Goal: Answer question/provide support

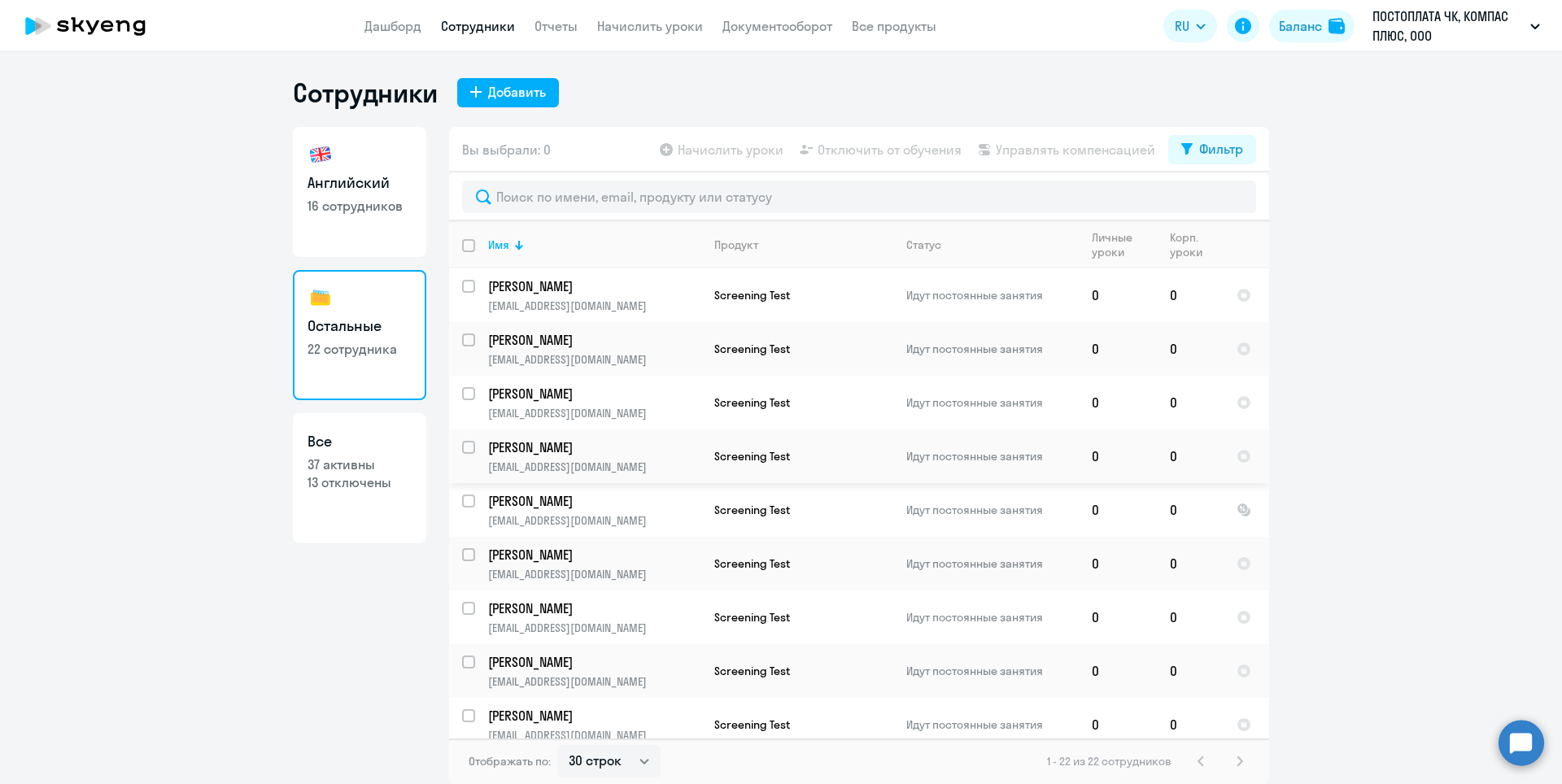
select select "30"
click at [348, 337] on link "Остальные 22 сотрудника" at bounding box center [360, 335] width 133 height 130
click at [540, 553] on p "[PERSON_NAME]" at bounding box center [595, 555] width 213 height 18
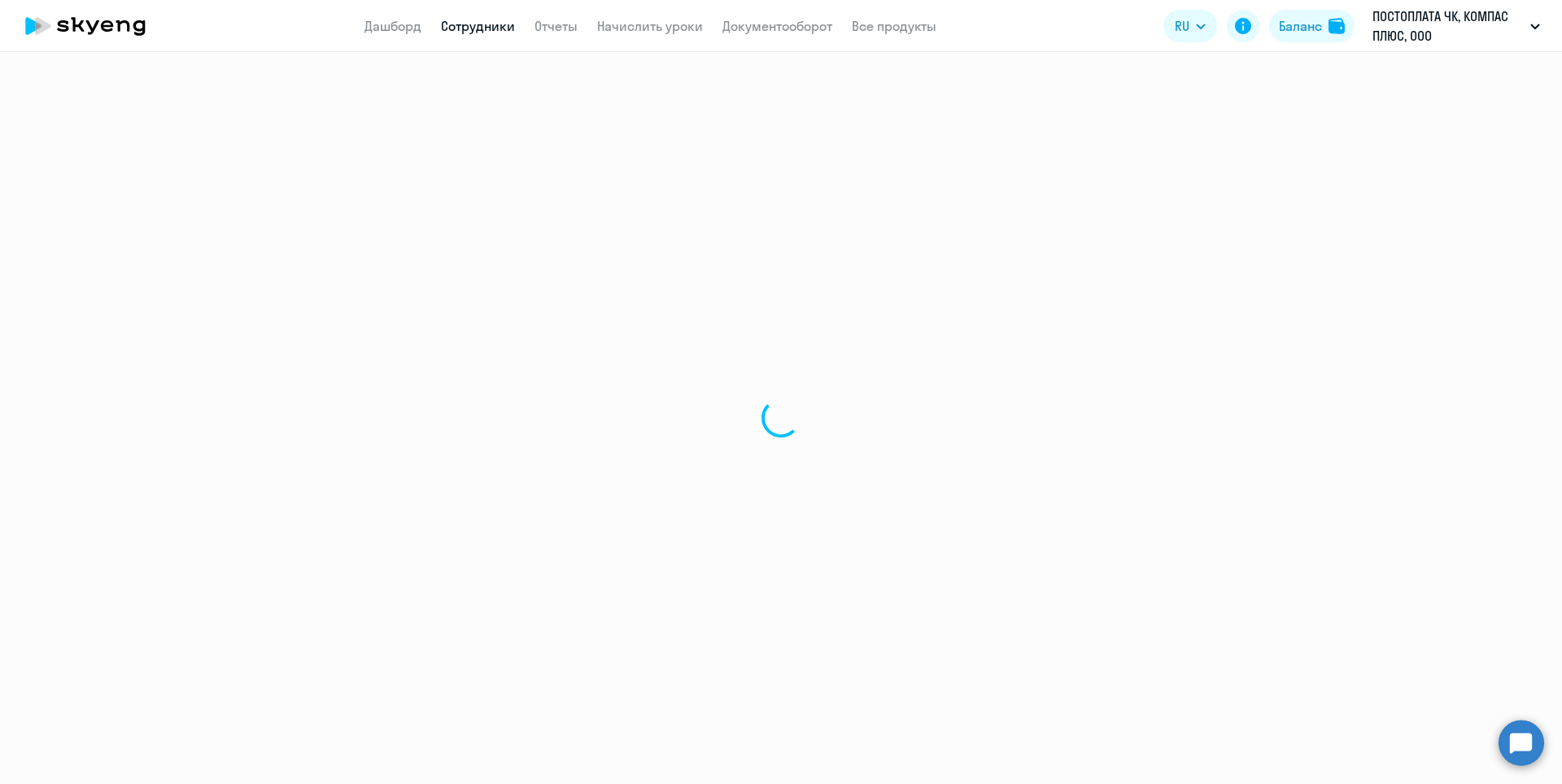
select select "others"
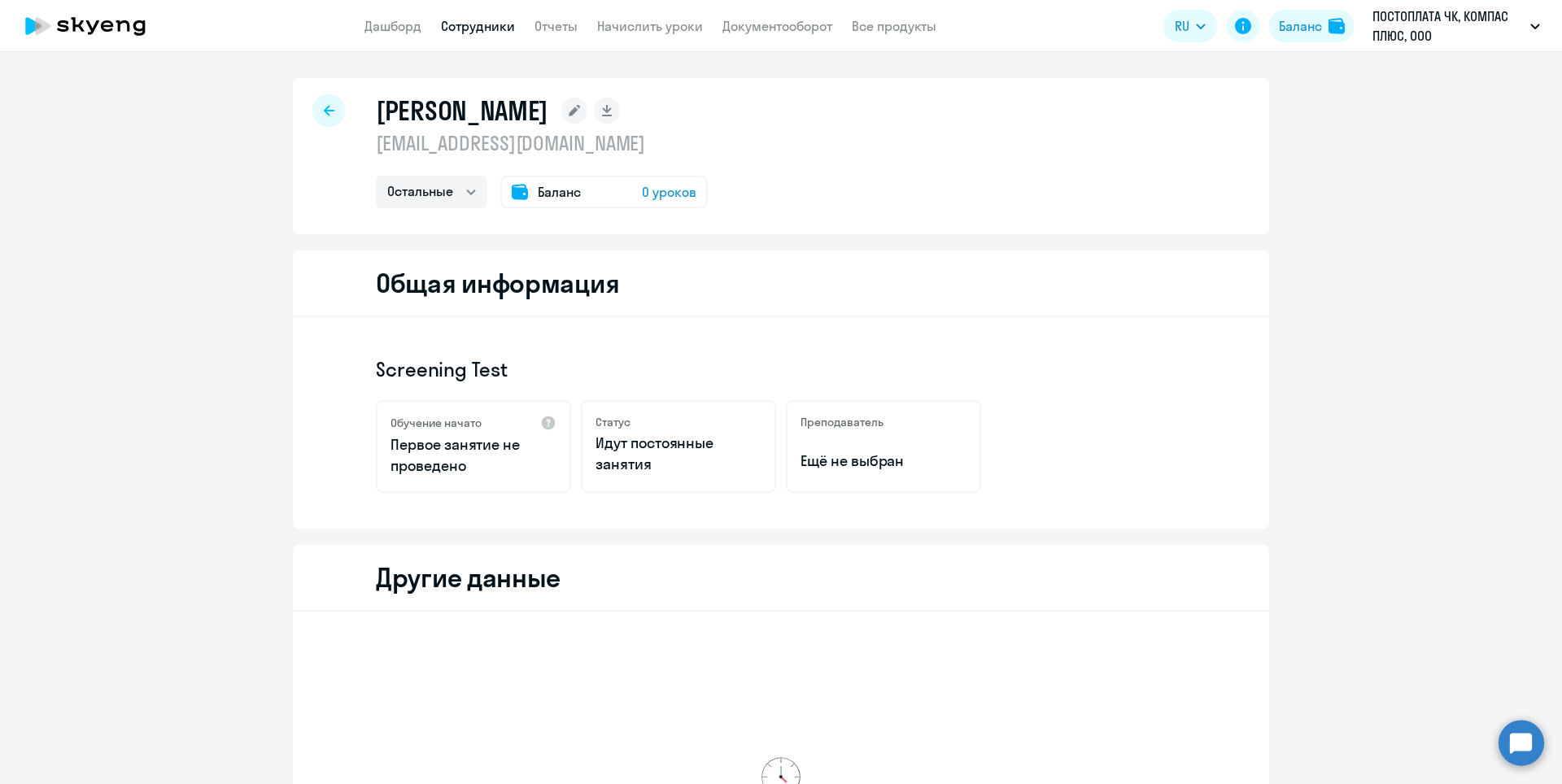
click at [315, 113] on div at bounding box center [329, 111] width 32 height 32
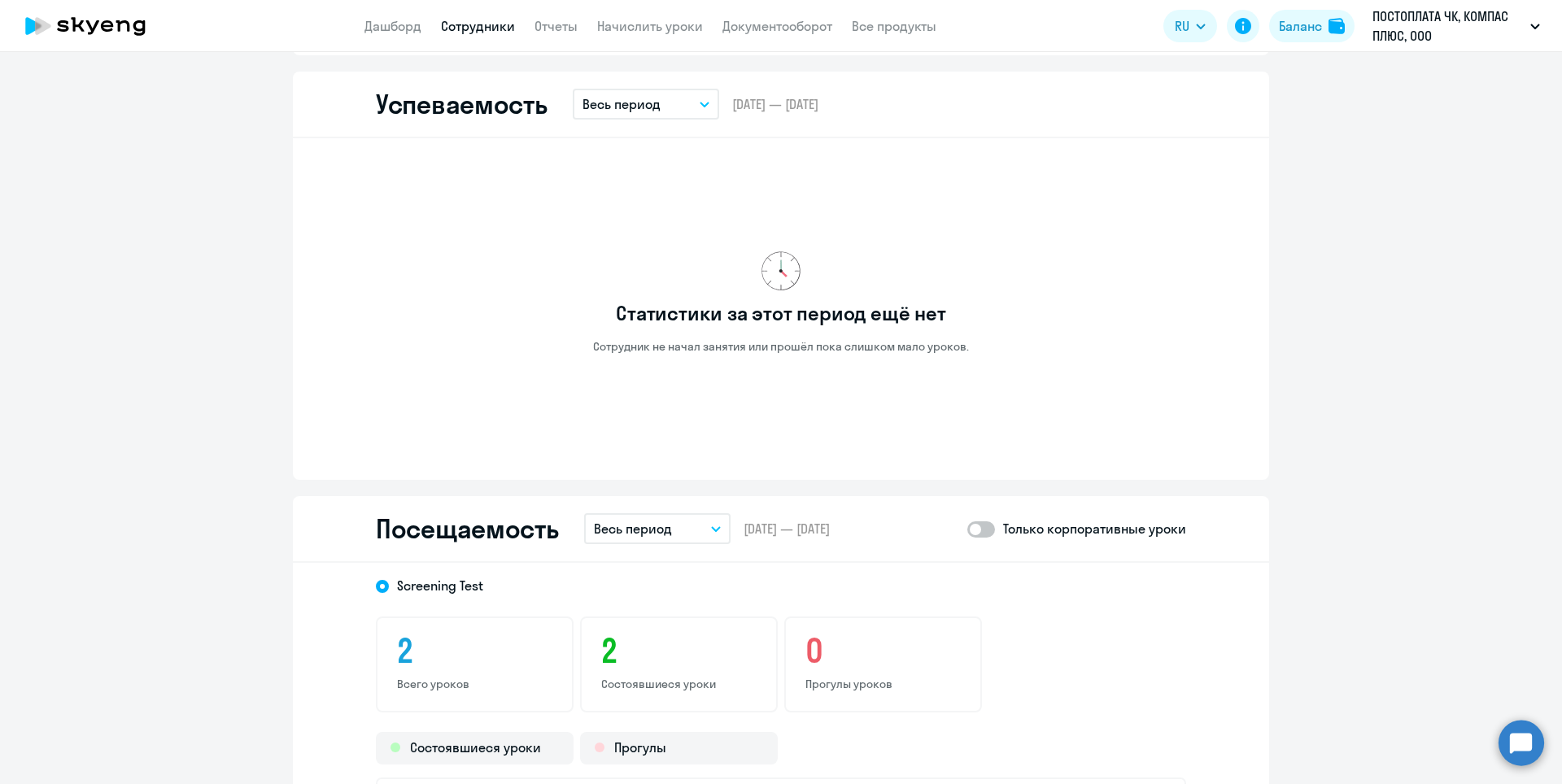
scroll to position [561, 0]
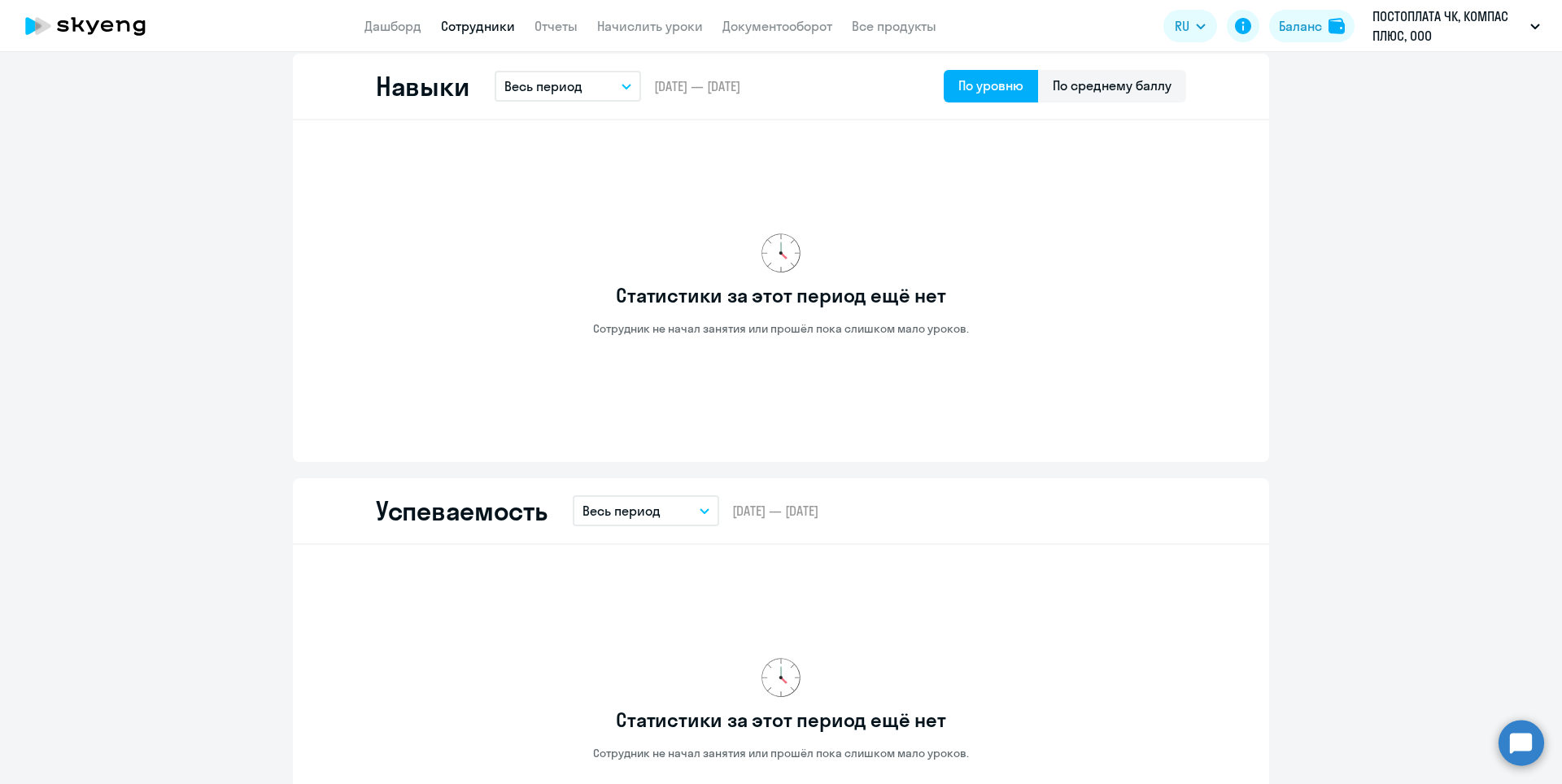
click at [1515, 734] on circle at bounding box center [1521, 743] width 46 height 46
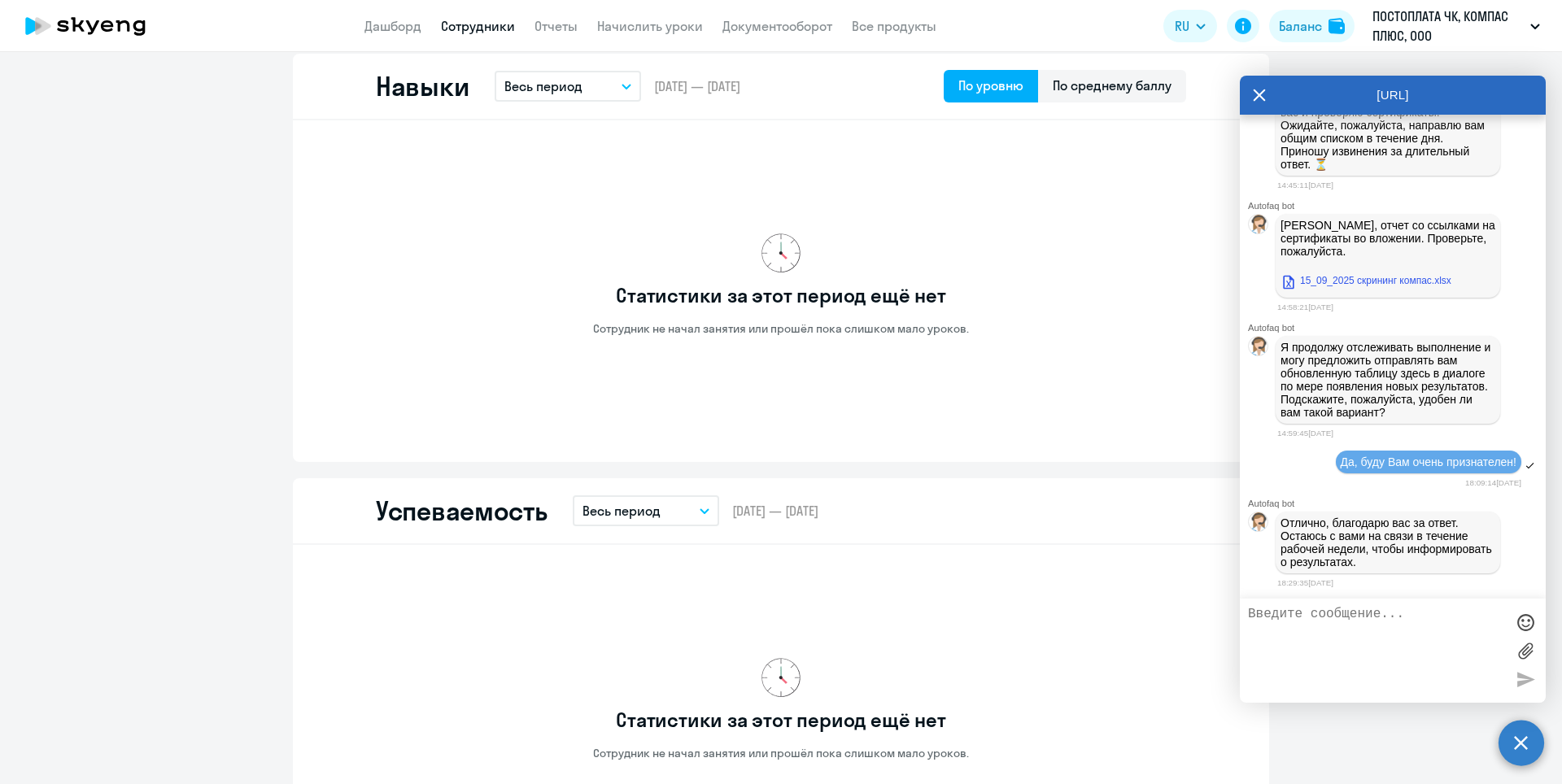
scroll to position [28331, 0]
click at [1321, 623] on textarea at bounding box center [1376, 650] width 257 height 87
click at [1390, 633] on textarea "Добрый день, Коллеги! У меня нет отчёта" at bounding box center [1376, 650] width 257 height 87
paste textarea "[PERSON_NAME]"
click at [1384, 627] on textarea "Добрый день, Коллеги! У меня нет отчёта [PERSON_NAME]" at bounding box center [1376, 650] width 257 height 87
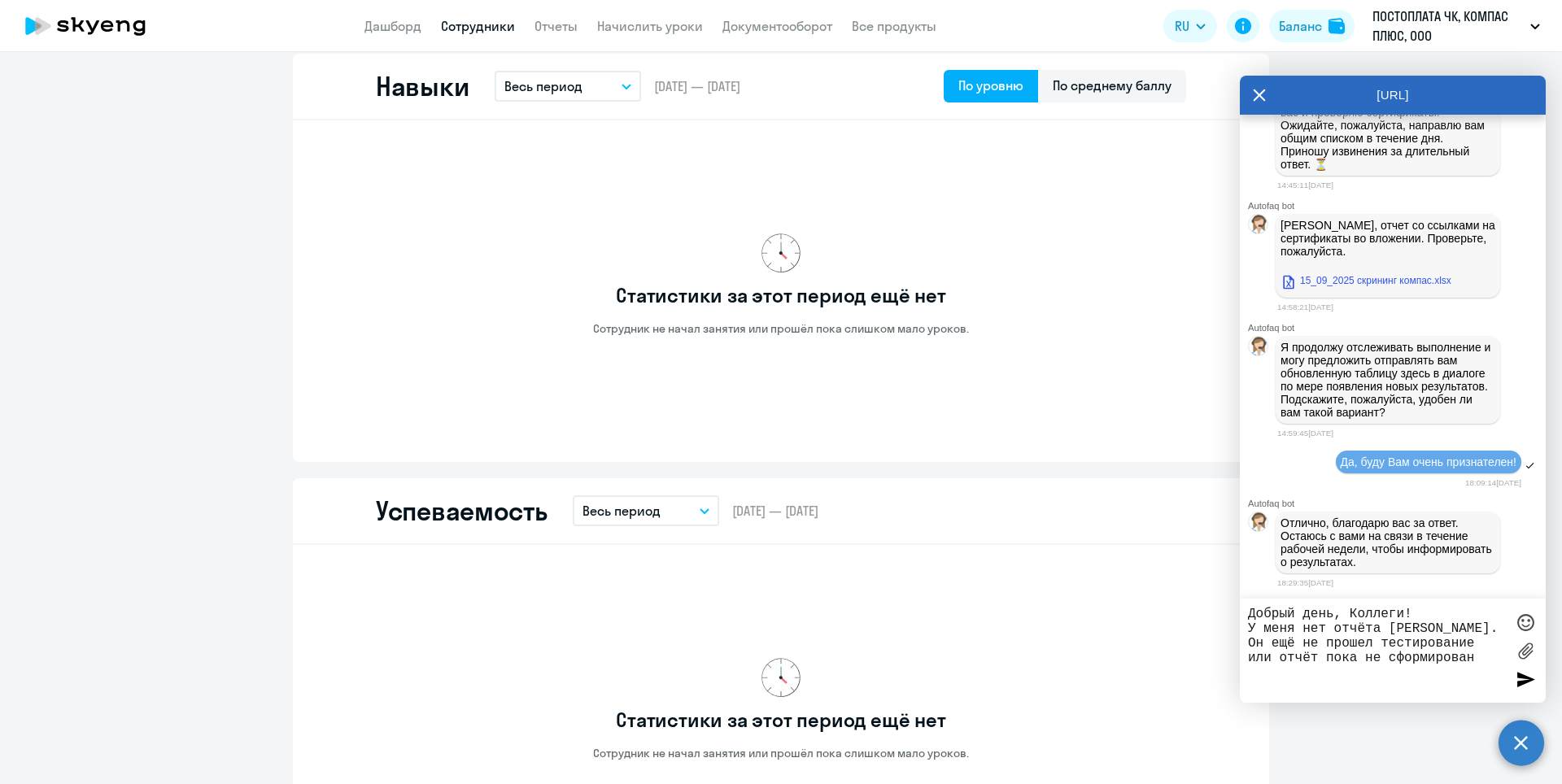
type textarea "Добрый день, Коллеги! У меня нет отчёта [PERSON_NAME]. Он ещё не прошел тестиро…"
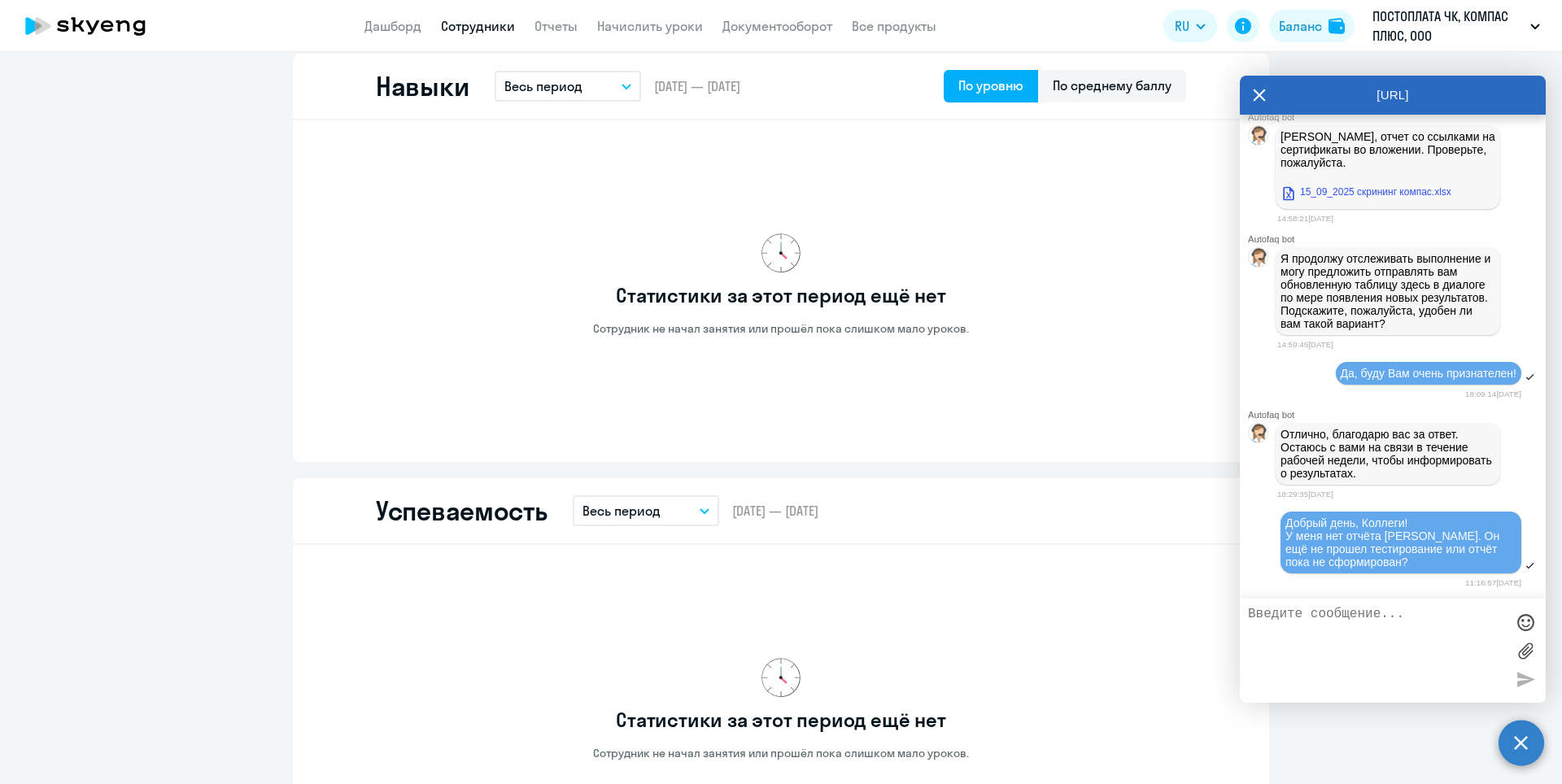
scroll to position [28433, 0]
click at [1294, 636] on textarea at bounding box center [1376, 650] width 257 height 87
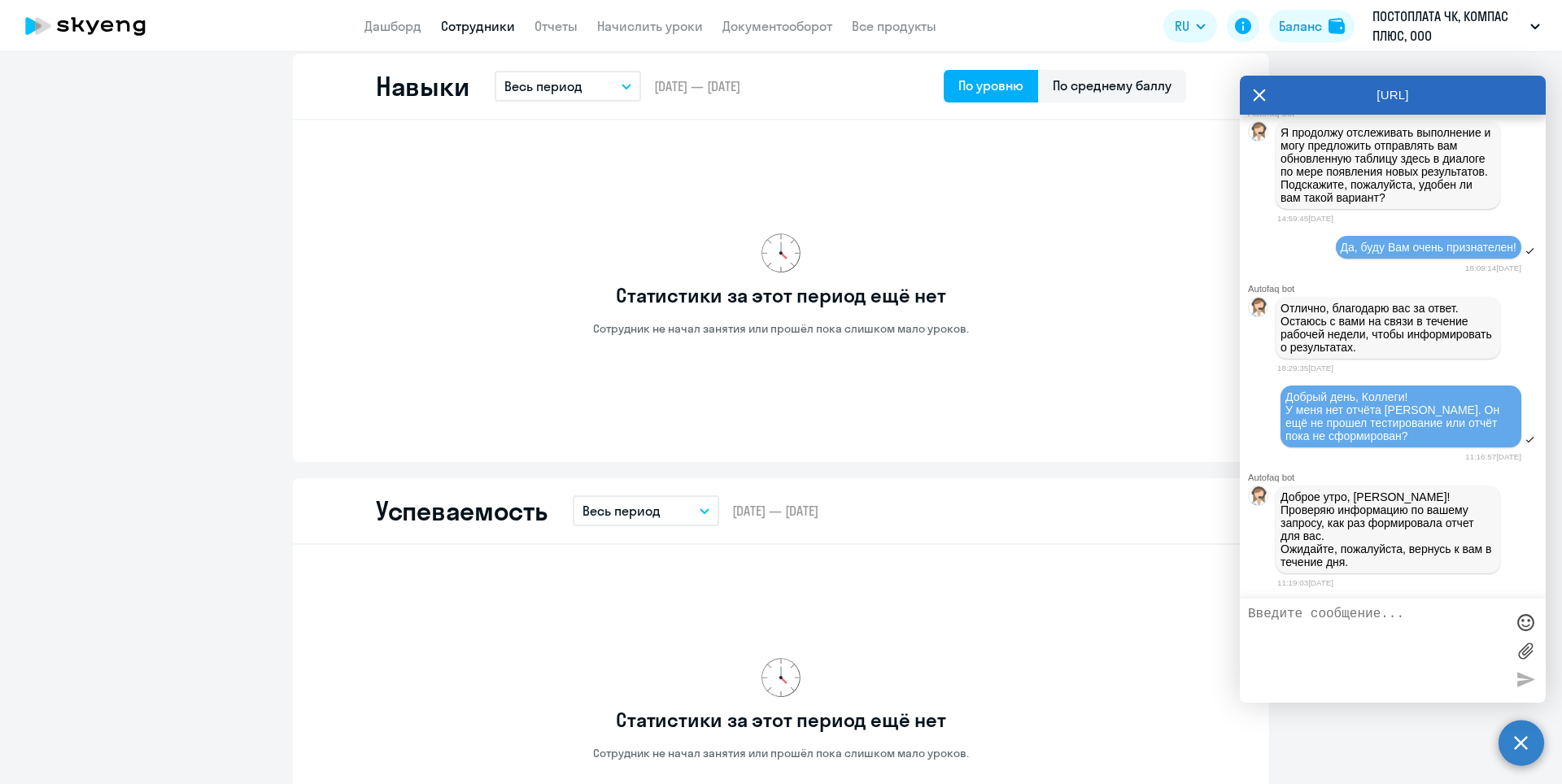
click at [496, 608] on div "Статистики за этот период ещё нет Сотрудник не начал занятия или прошёл пока сл…" at bounding box center [781, 709] width 810 height 303
click at [1335, 626] on textarea at bounding box center [1376, 650] width 257 height 87
type textarea "Благодарю!"
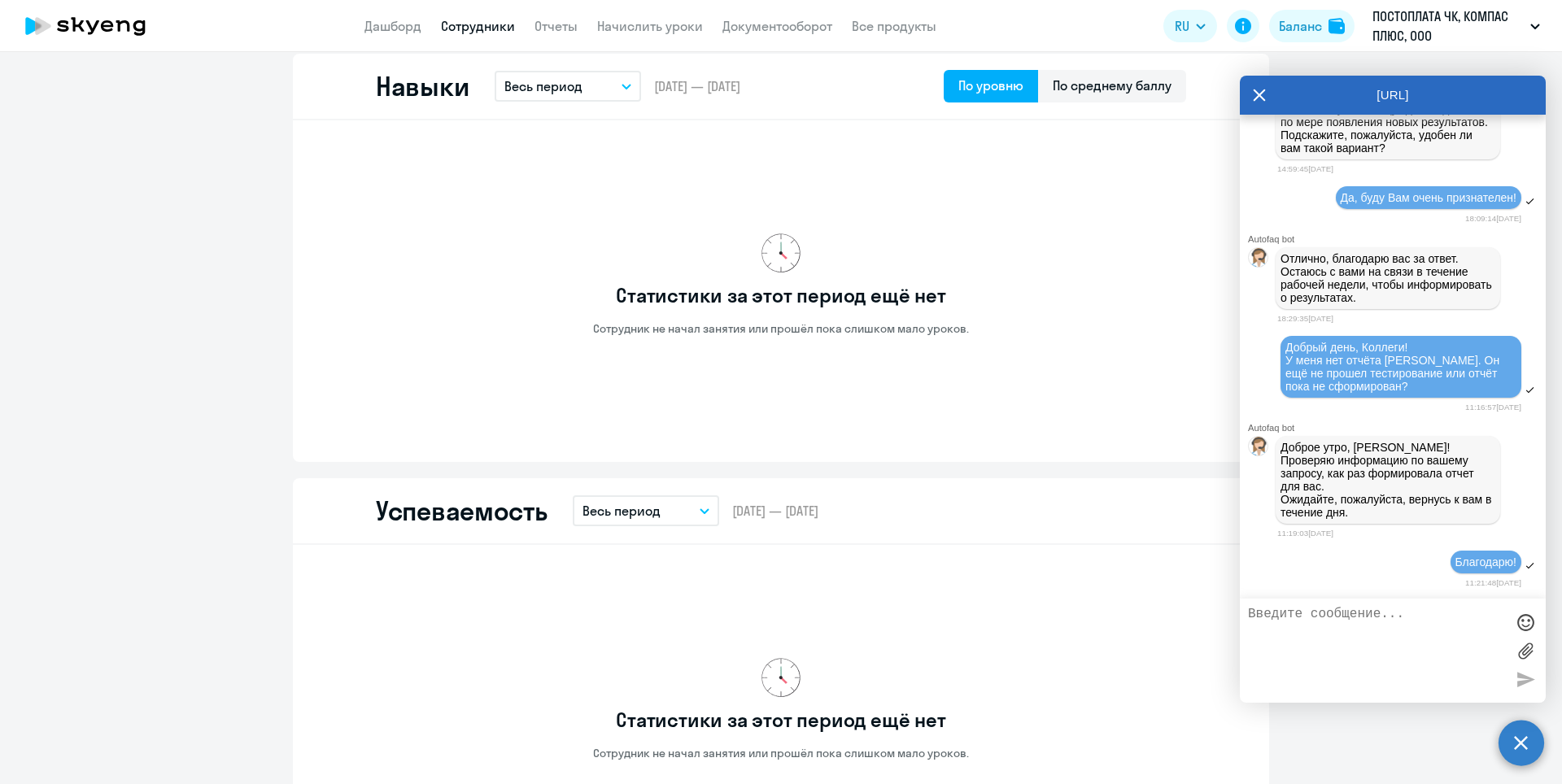
scroll to position [28609, 0]
